Goal: Check status

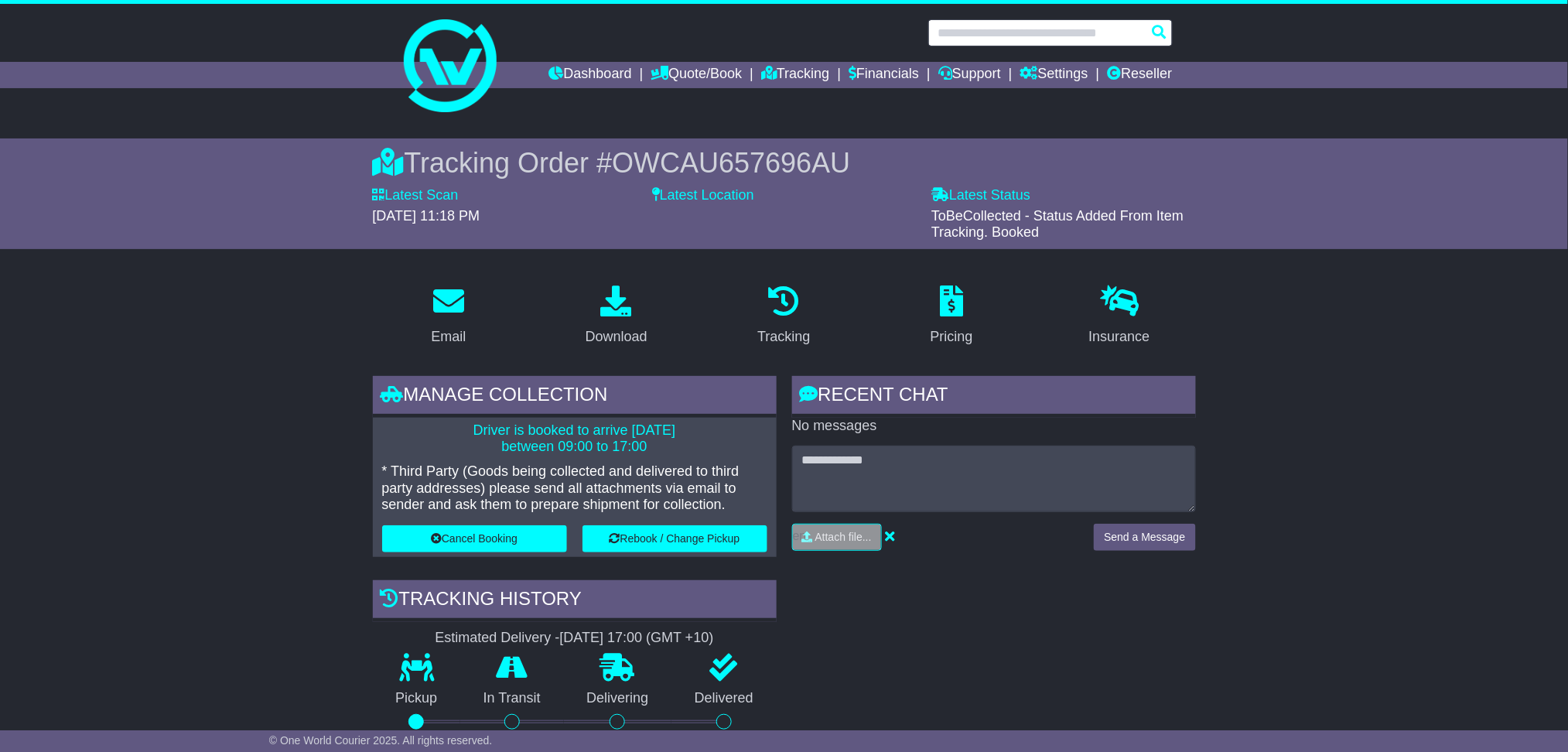
click at [1090, 34] on input "text" at bounding box center [1050, 33] width 245 height 27
paste input "**********"
type input "**********"
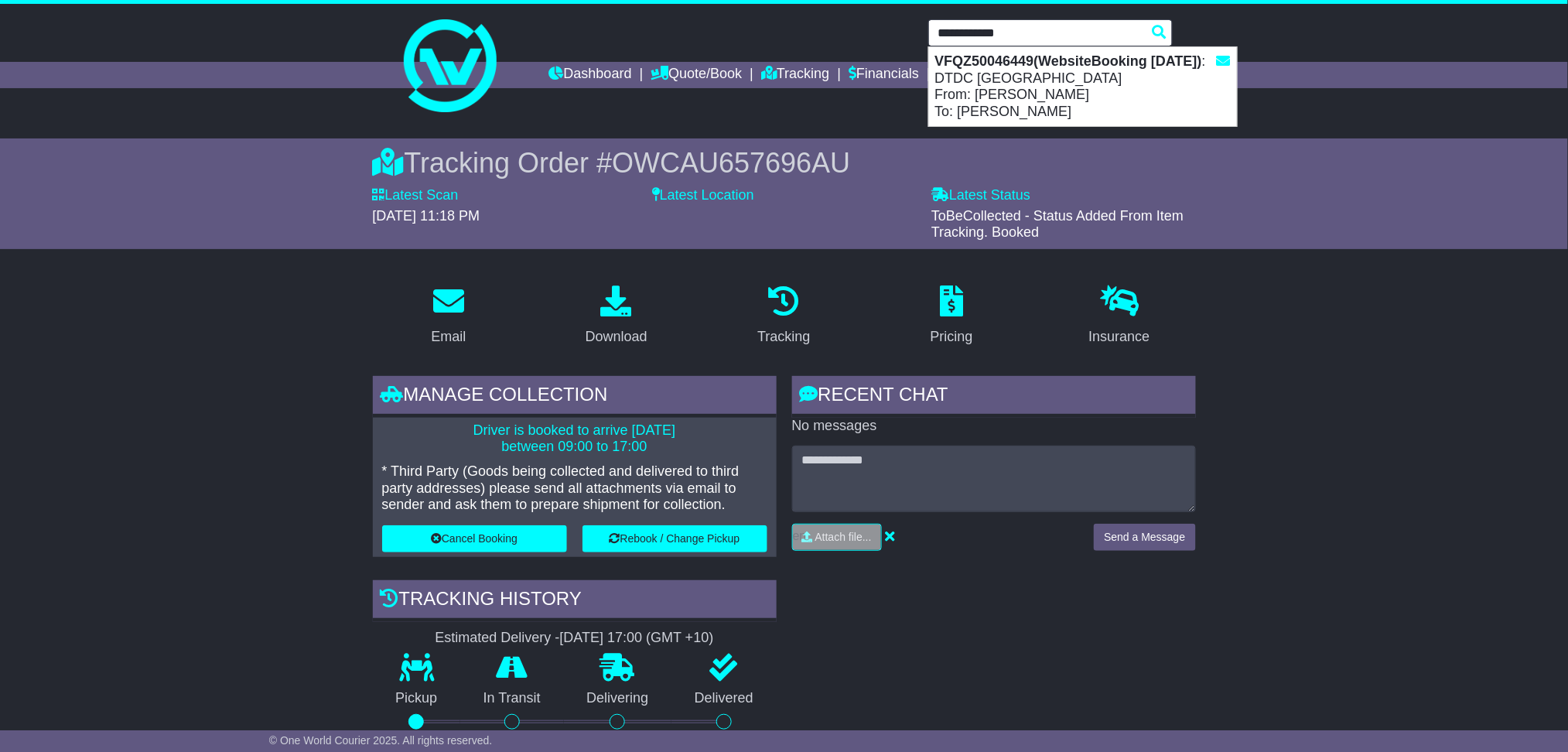
click at [1072, 60] on strong "VFQZ50046449(WebsiteBooking [DATE])" at bounding box center [1068, 61] width 267 height 15
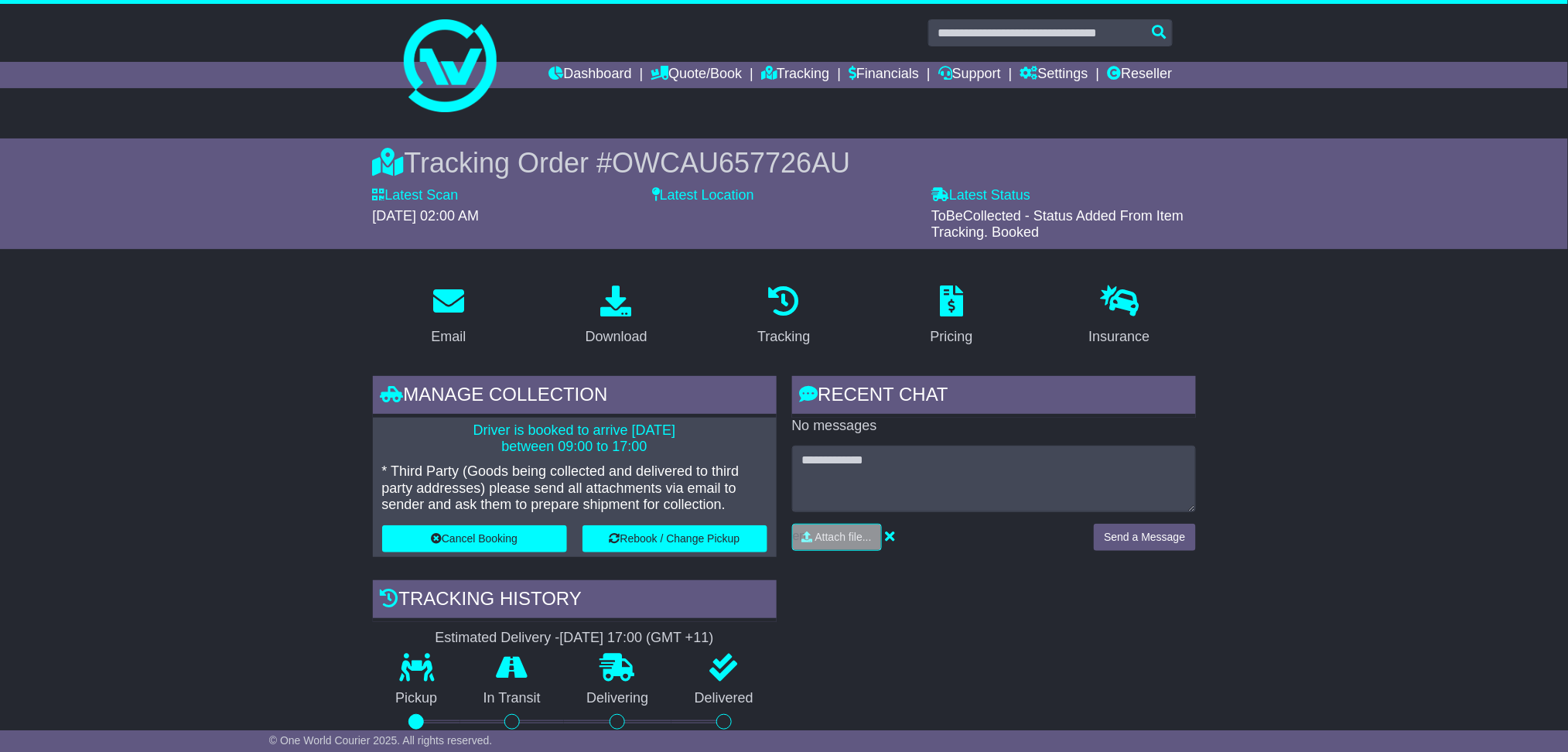
click at [752, 153] on span "OWCAU657726AU" at bounding box center [731, 163] width 238 height 32
copy span "OWCAU657726AU"
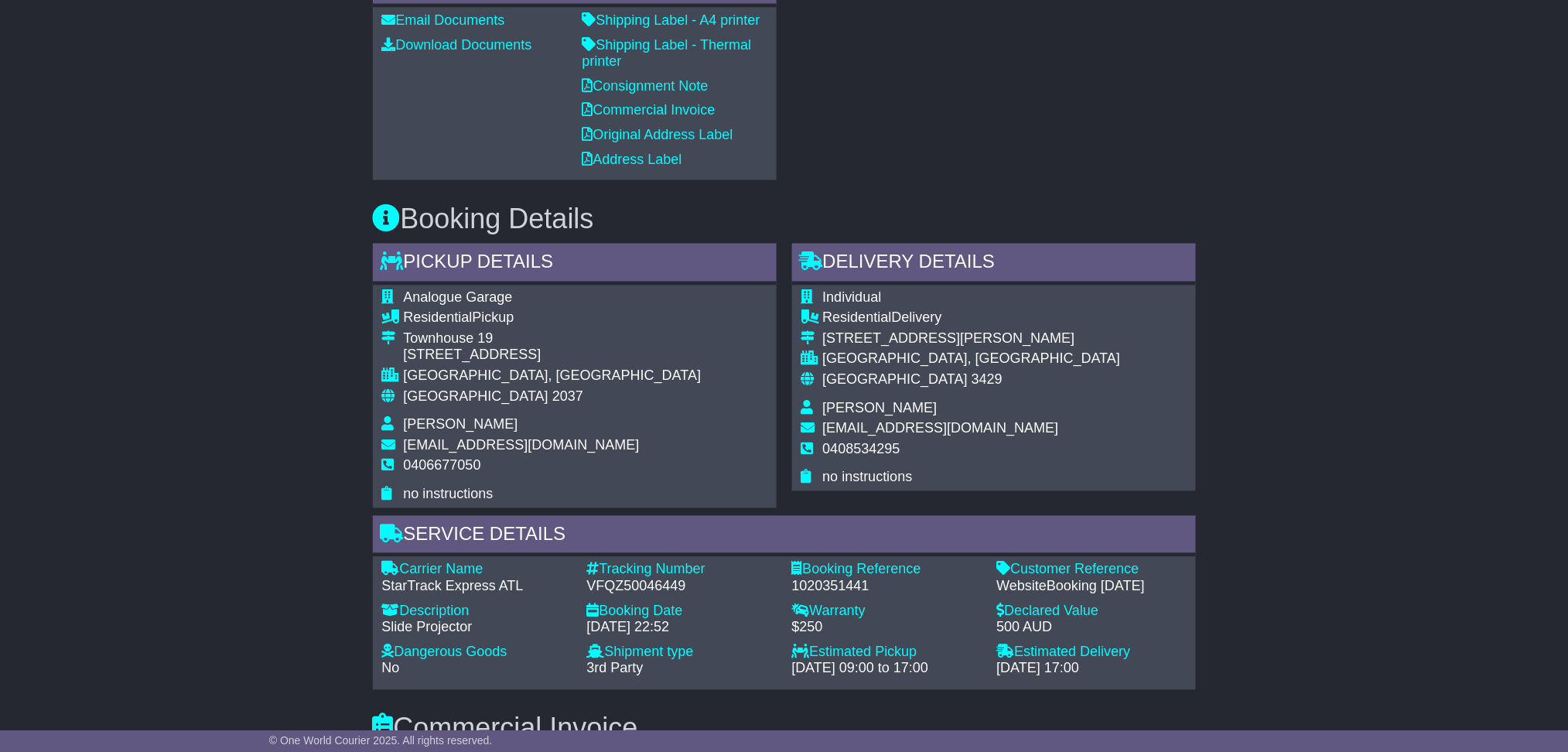
scroll to position [825, 0]
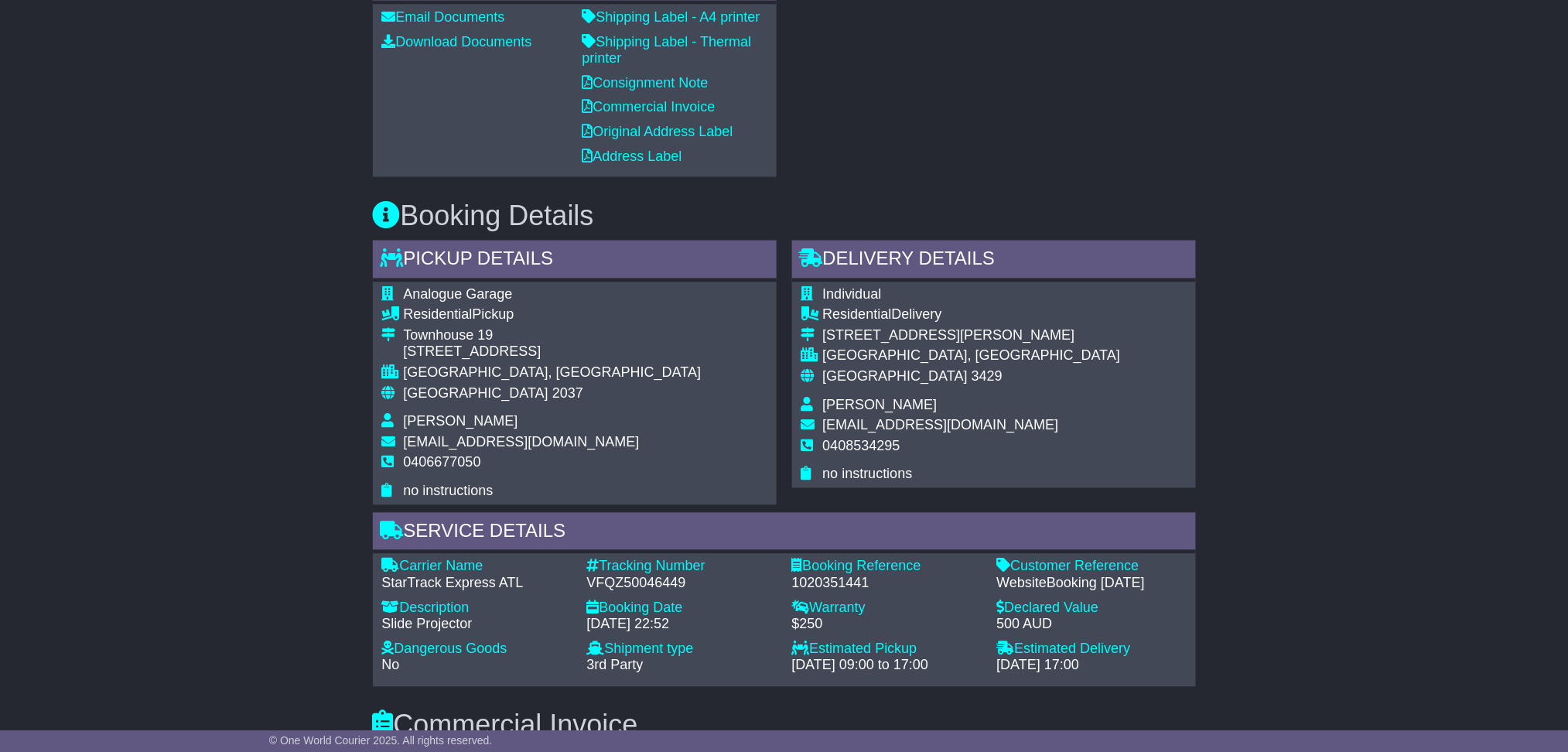
click at [834, 582] on div "1020351441" at bounding box center [886, 585] width 189 height 17
copy div "1020351441"
click at [212, 299] on div "Email Download Tracking Pricing Insurance" at bounding box center [784, 483] width 1568 height 2071
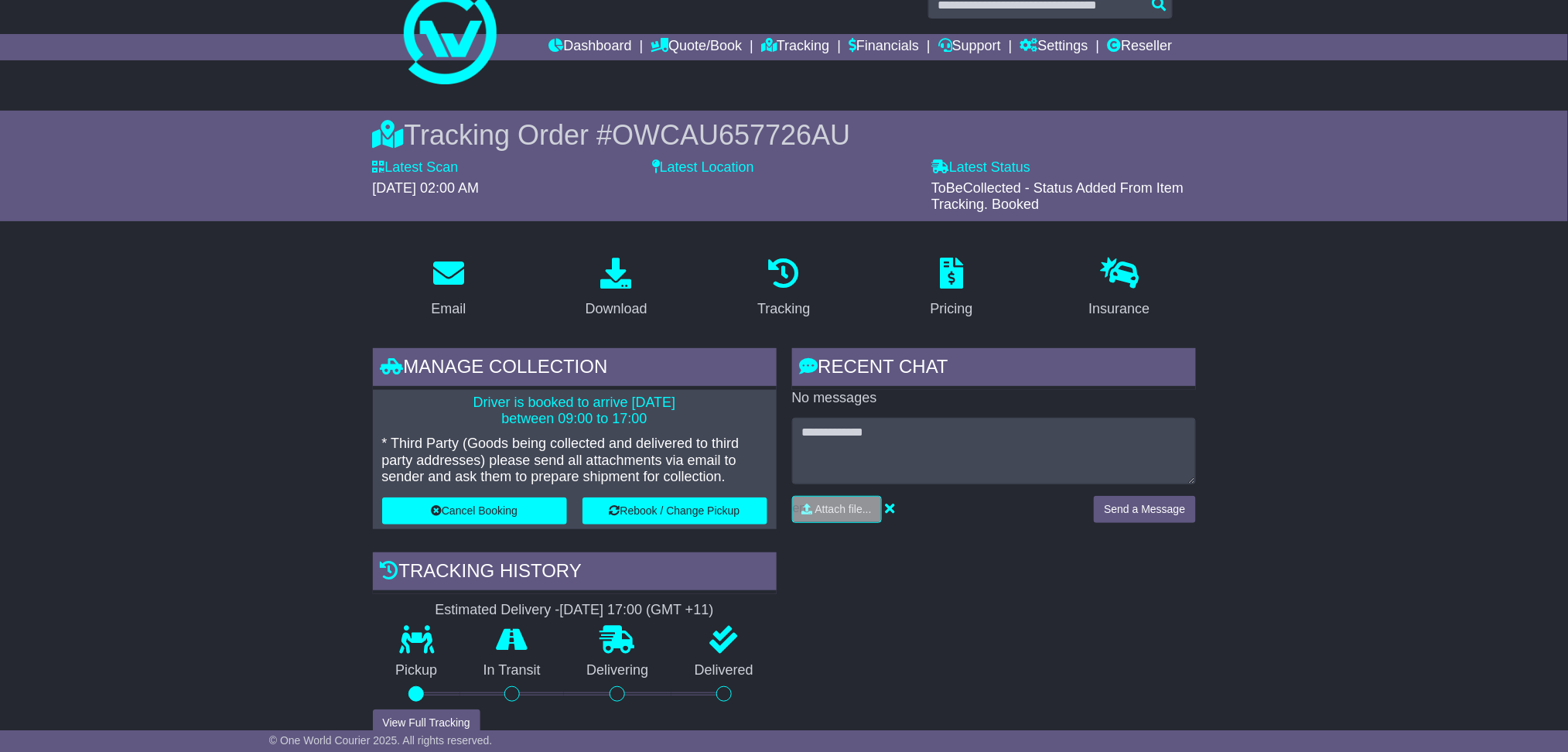
scroll to position [0, 0]
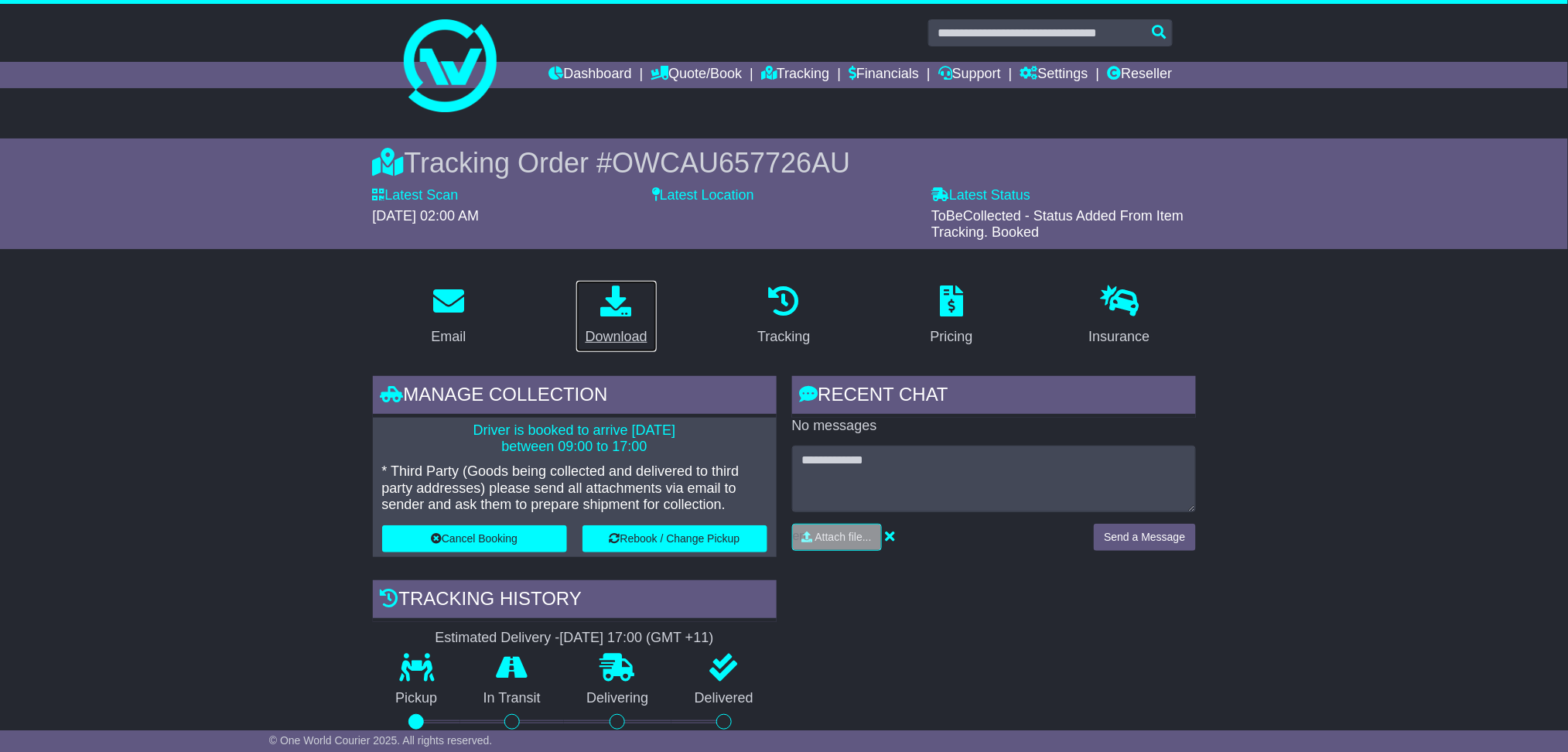
click at [594, 310] on p at bounding box center [617, 303] width 62 height 34
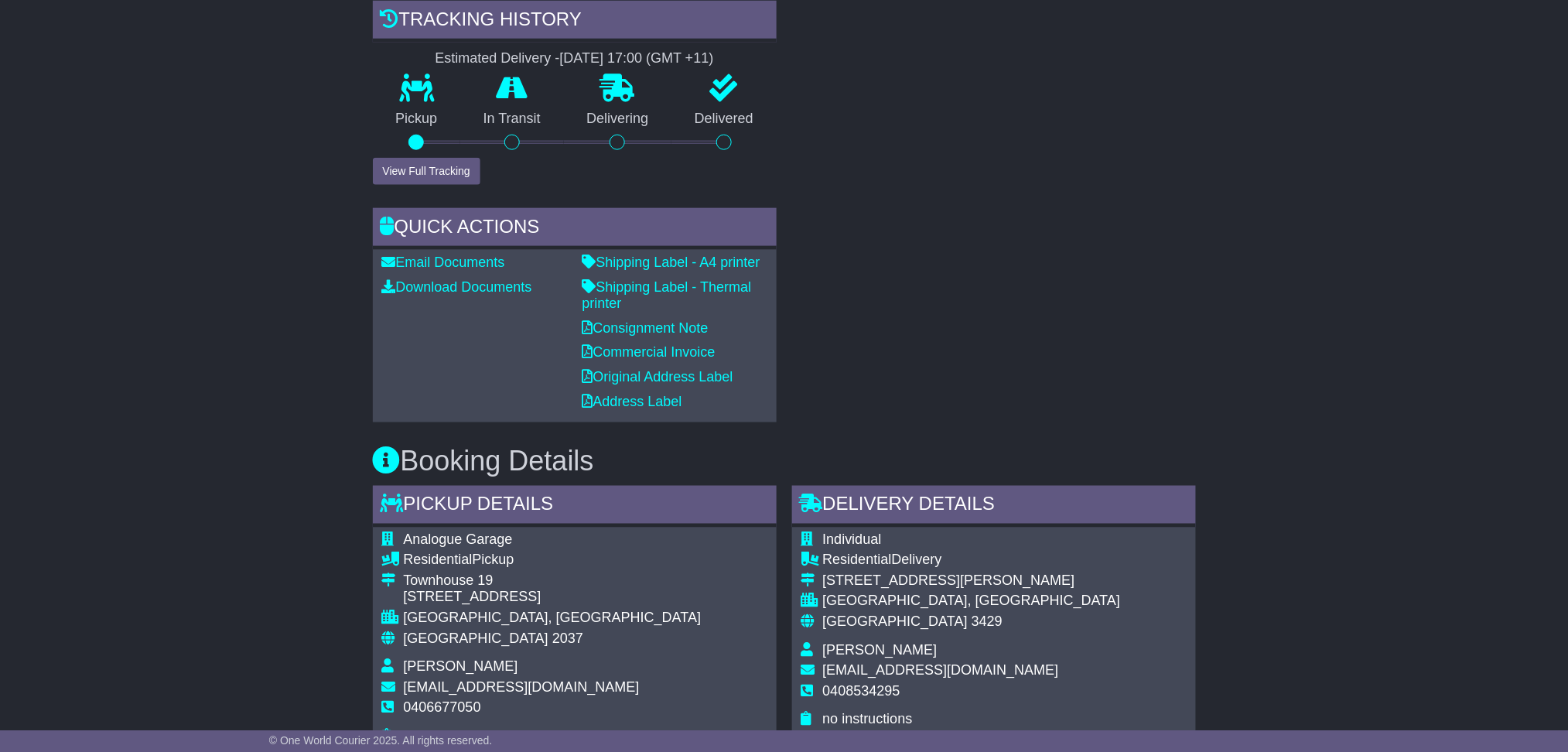
scroll to position [723, 0]
